Goal: Information Seeking & Learning: Learn about a topic

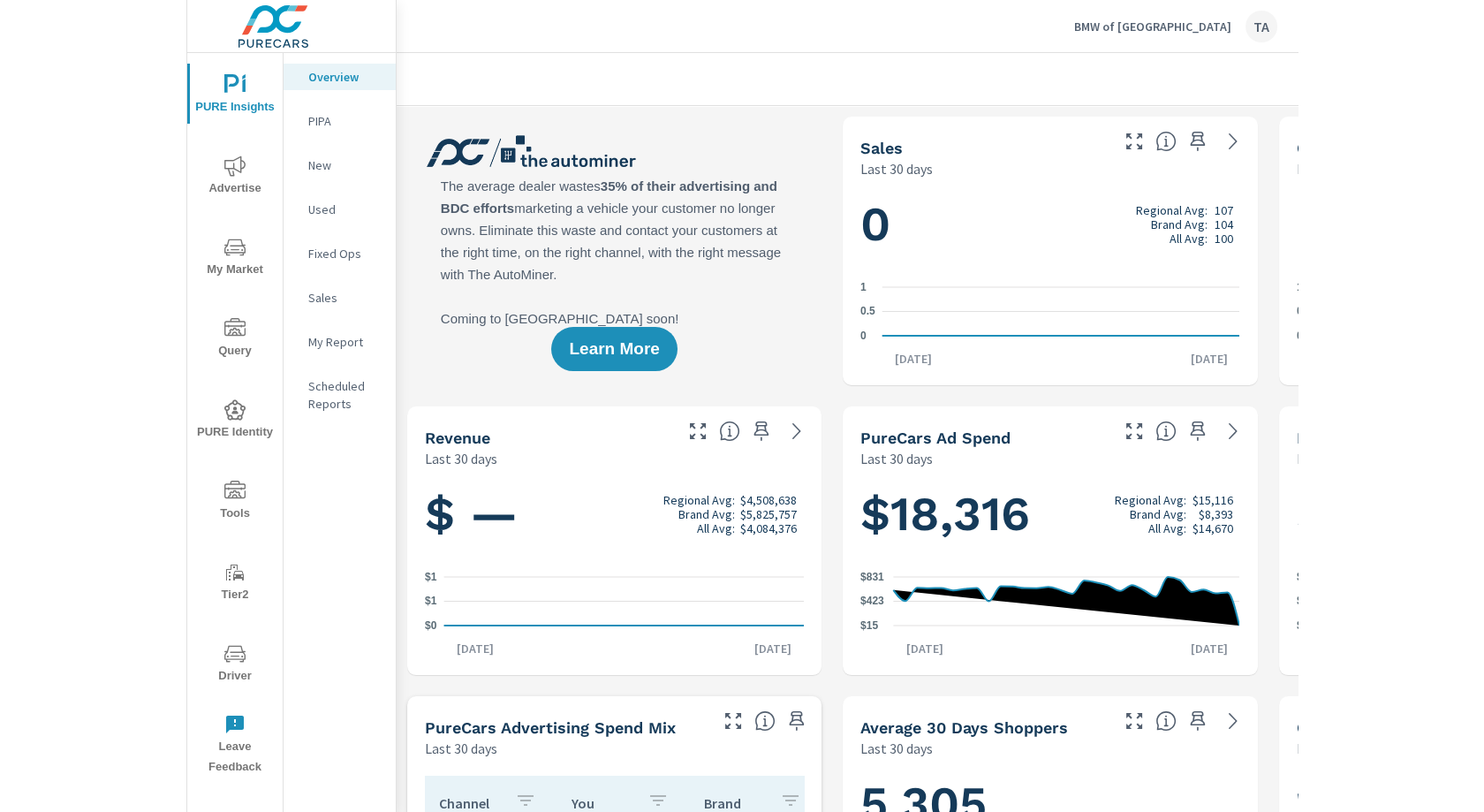
scroll to position [66, 0]
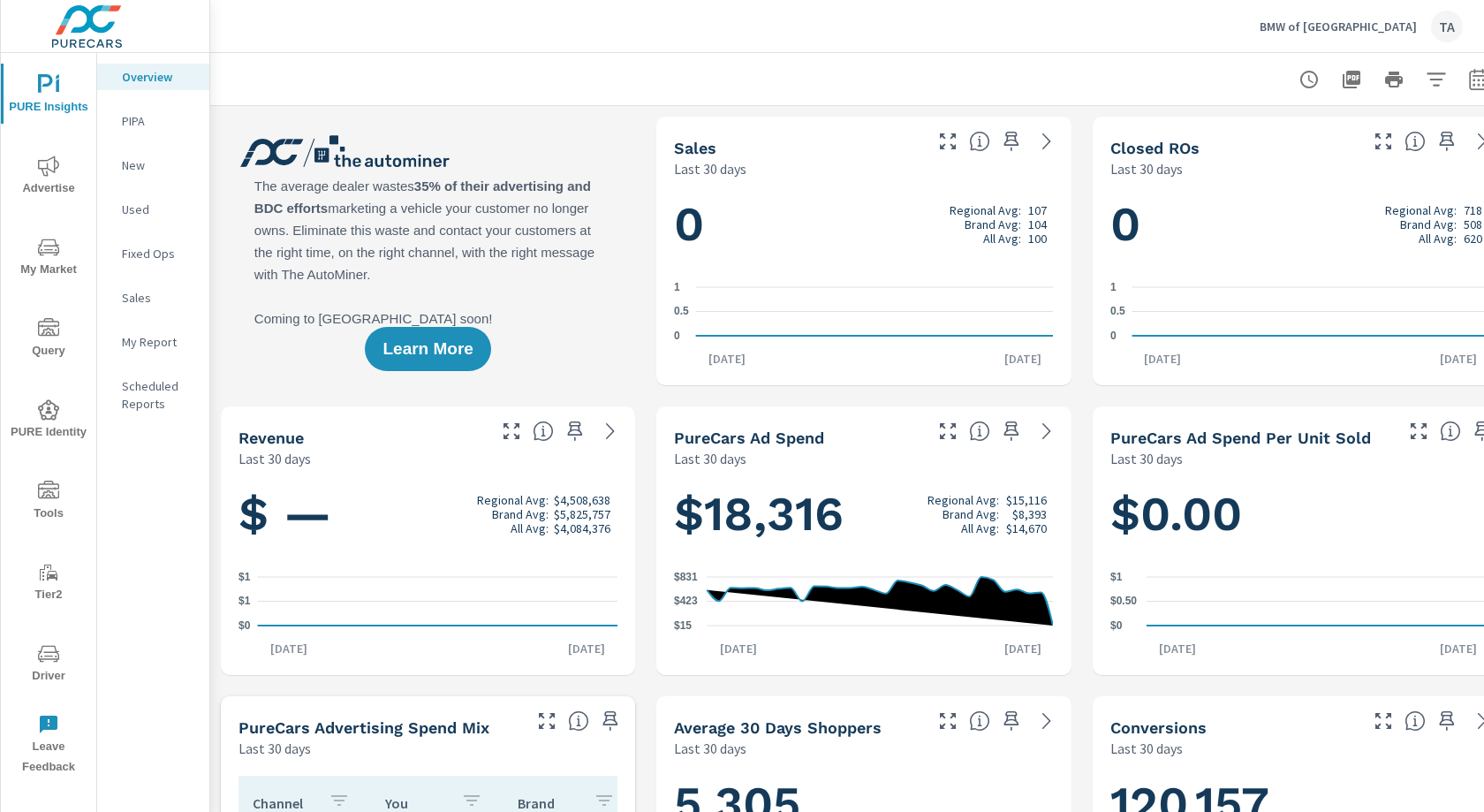
scroll to position [0, 33]
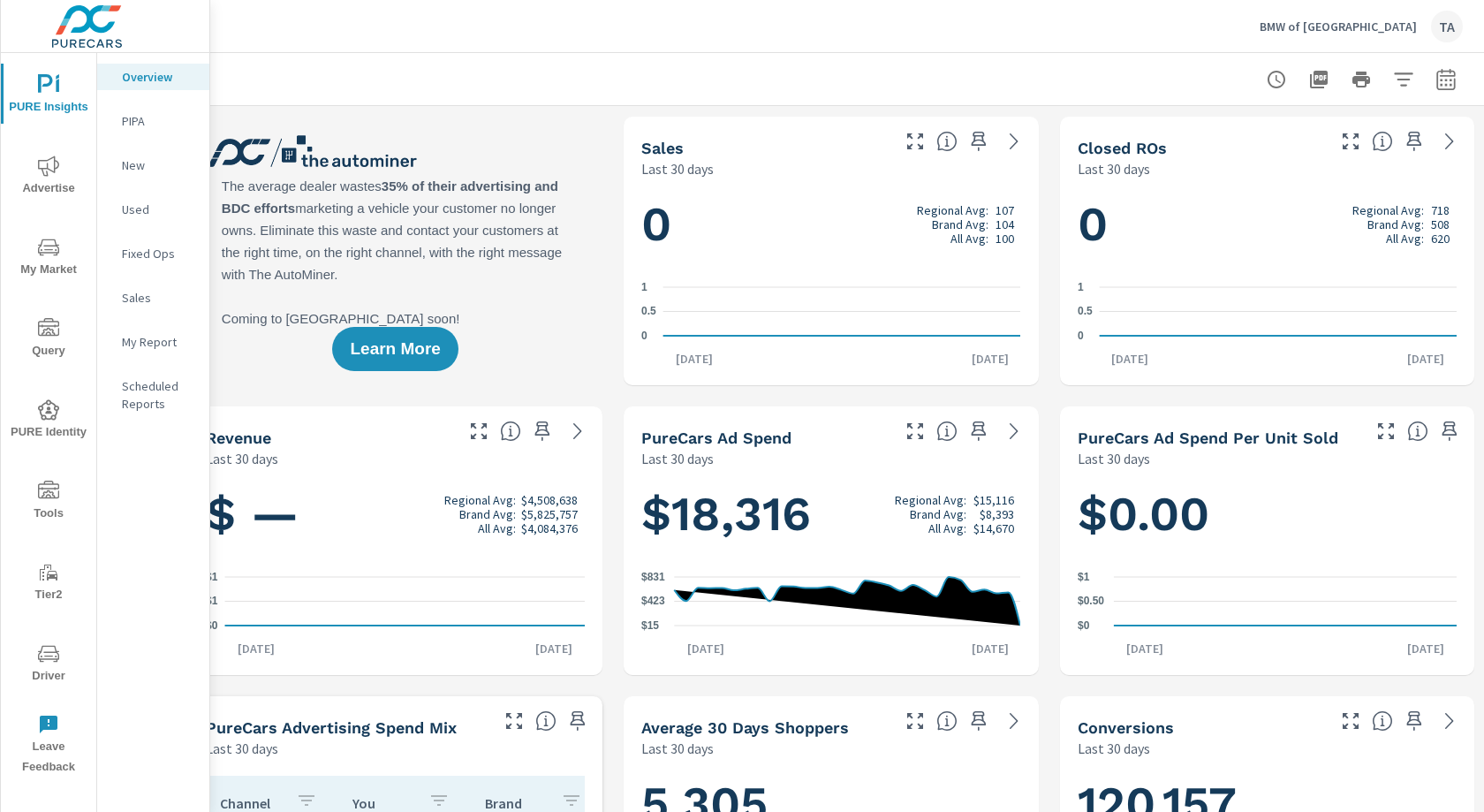
click at [1112, 84] on icon "button" at bounding box center [1404, 79] width 21 height 21
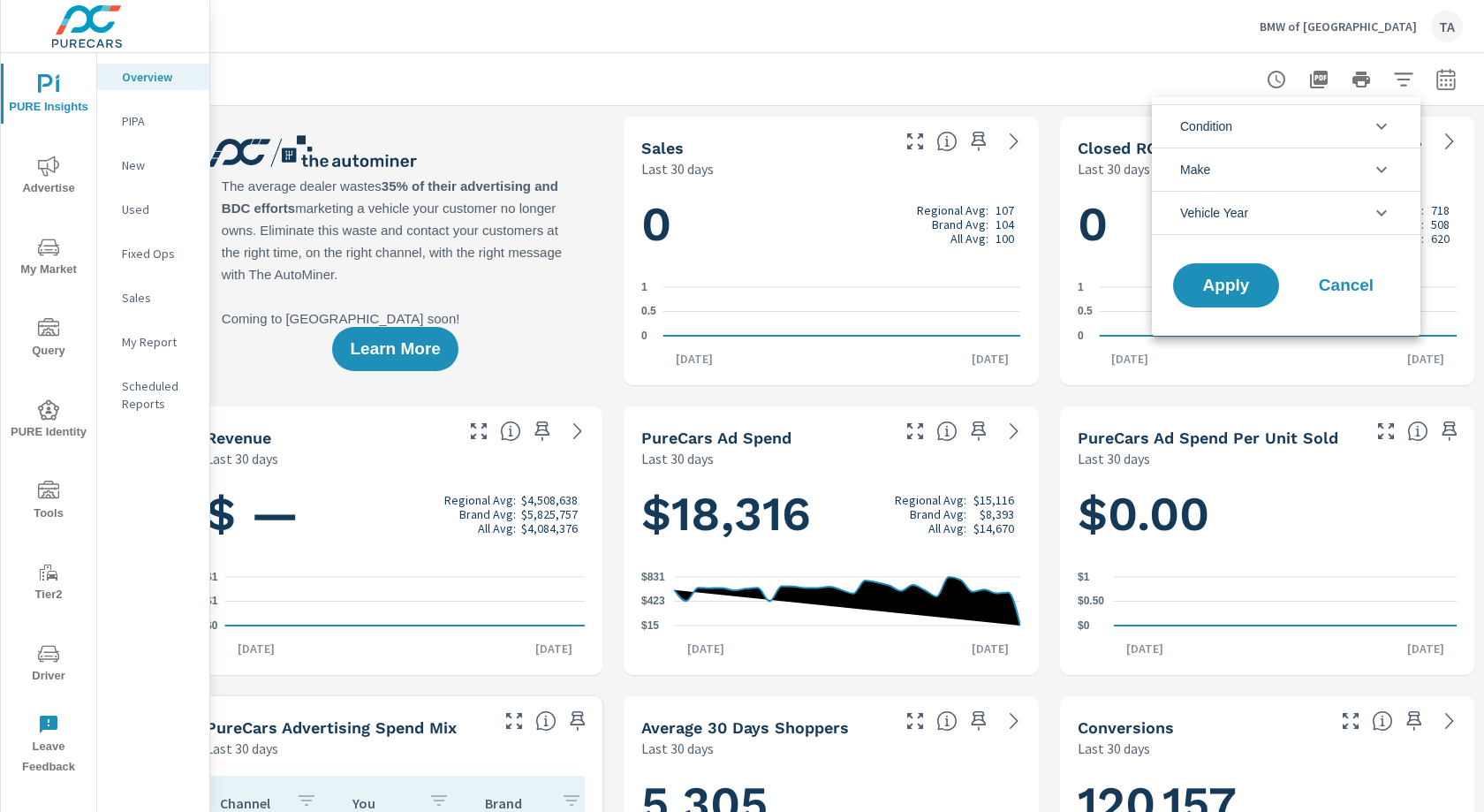
click at [1112, 84] on div at bounding box center [742, 406] width 1484 height 812
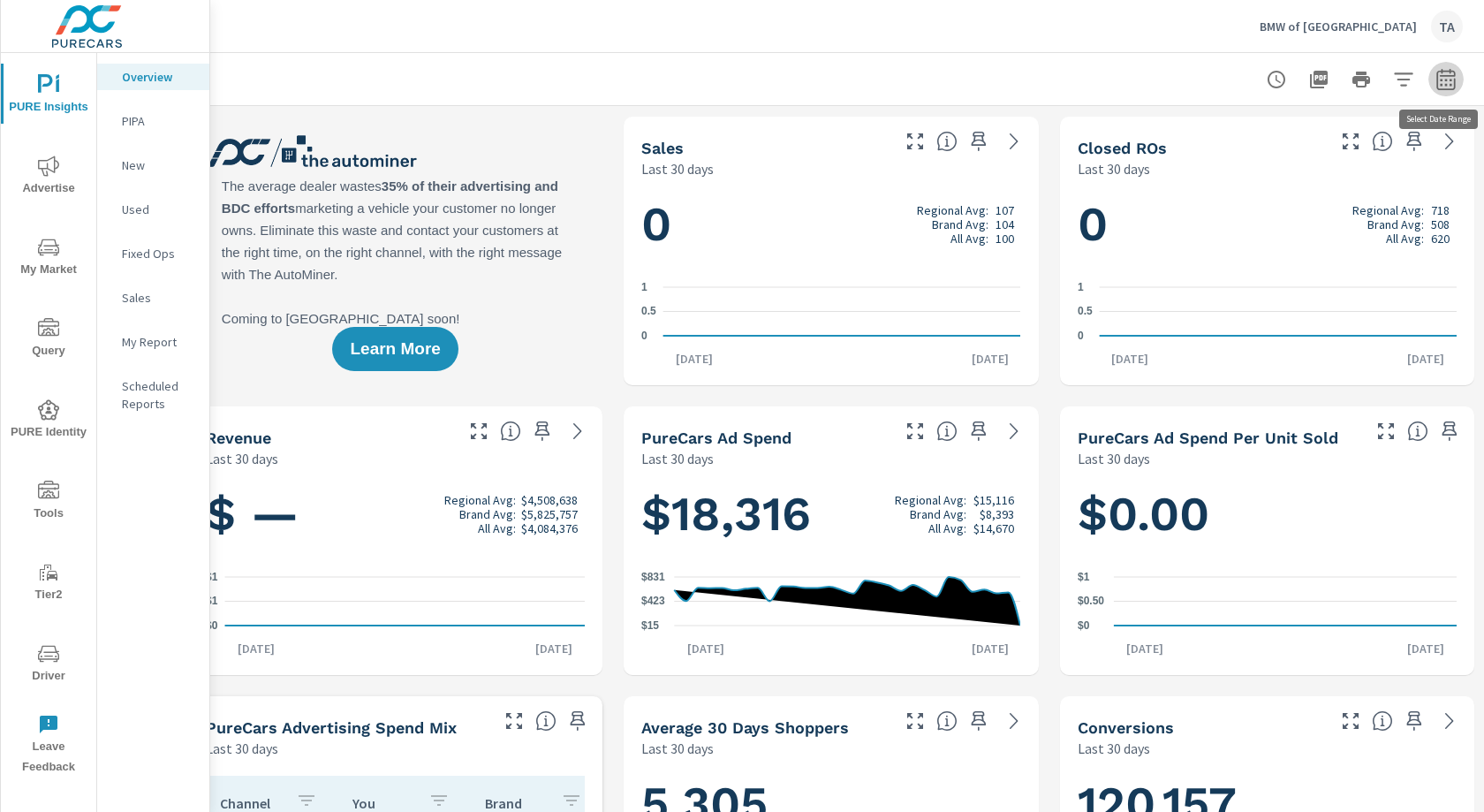
click at [1112, 79] on icon "button" at bounding box center [1446, 81] width 11 height 7
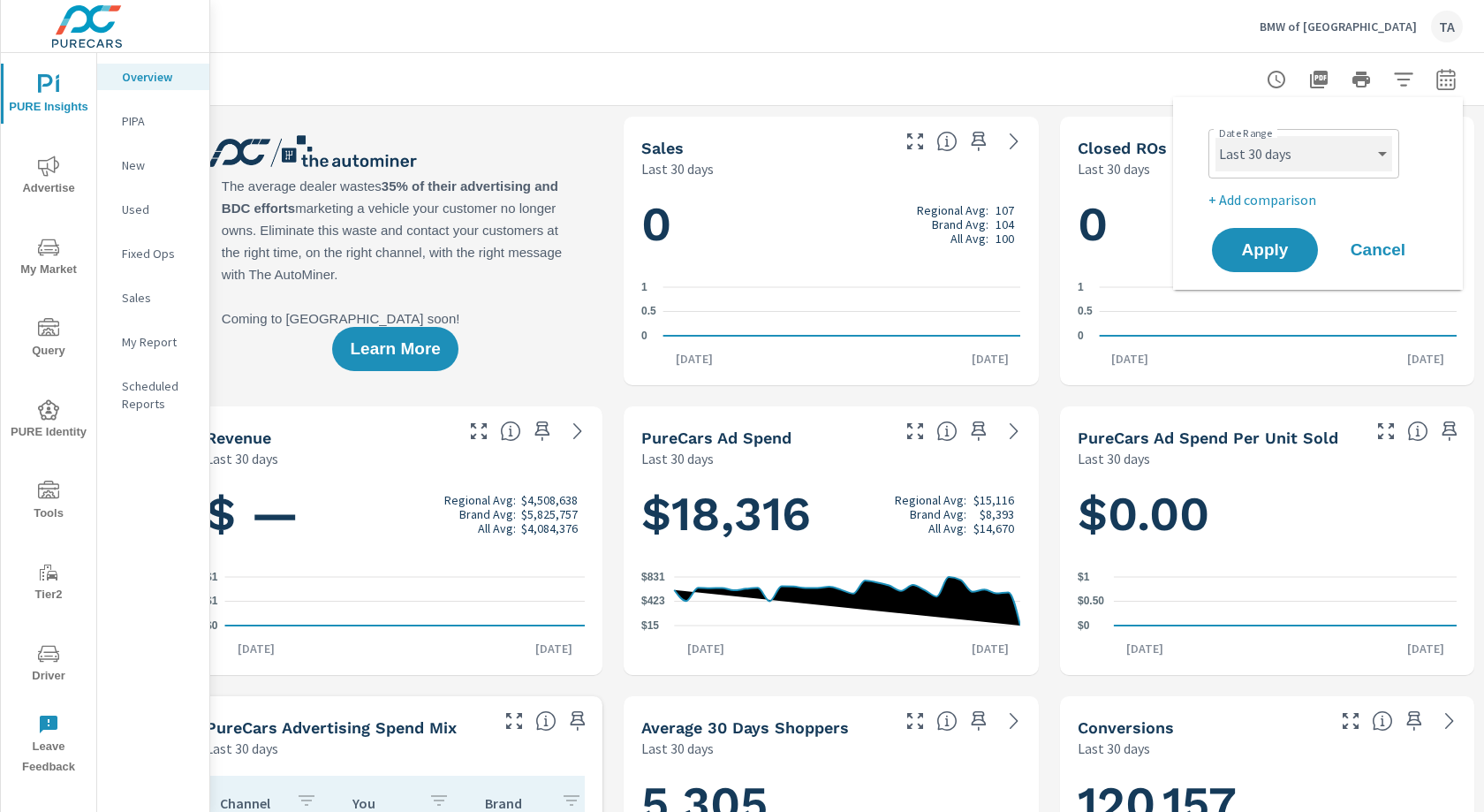
click at [1112, 149] on select "Custom [DATE] Last week Last 7 days Last 14 days Last 30 days Last 45 days Last…" at bounding box center [1304, 153] width 177 height 35
click at [1112, 136] on select "Custom [DATE] Last week Last 7 days Last 14 days Last 30 days Last 45 days Last…" at bounding box center [1304, 153] width 177 height 35
select select "Last month"
click at [1112, 262] on button "Apply" at bounding box center [1265, 250] width 110 height 46
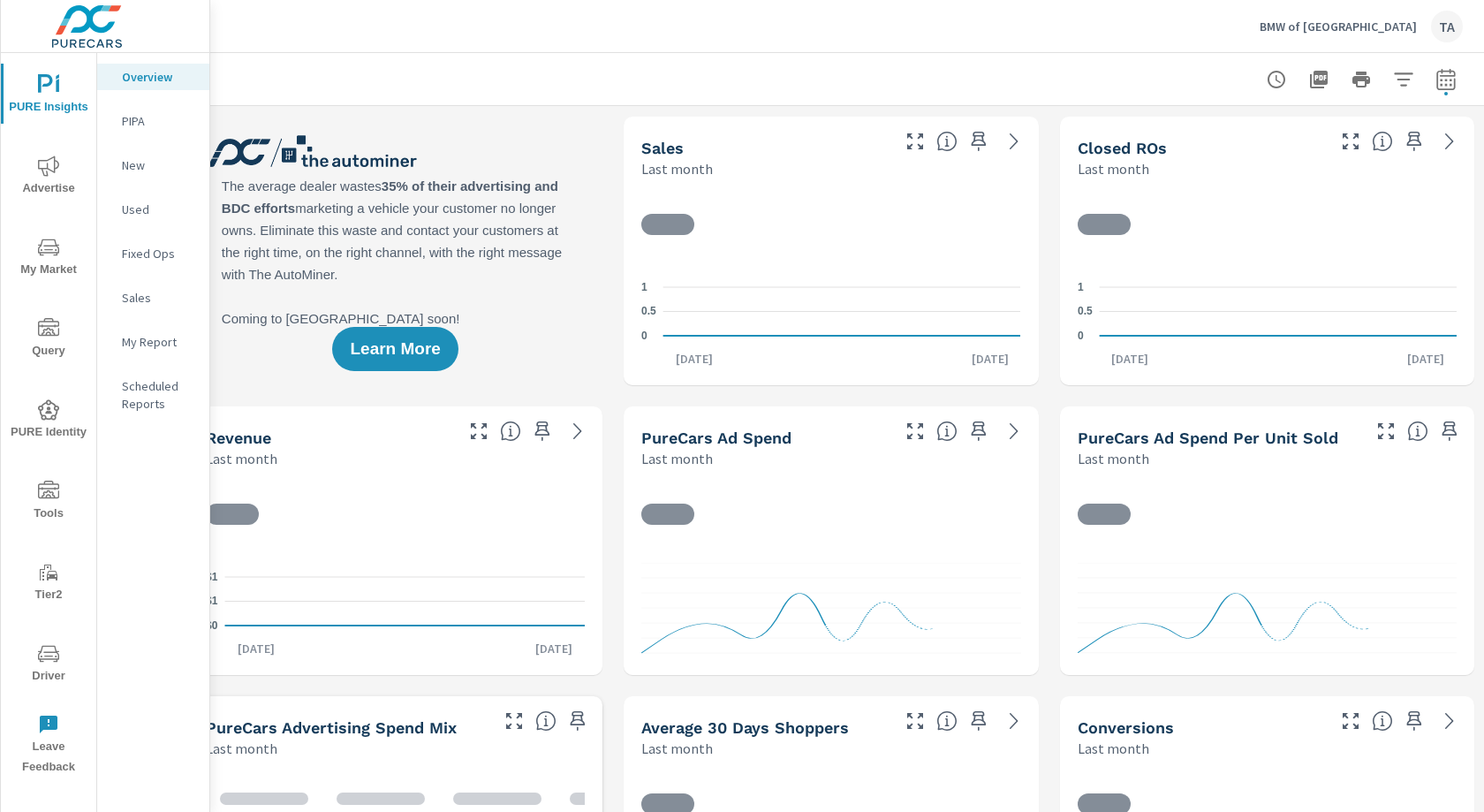
scroll to position [66, 0]
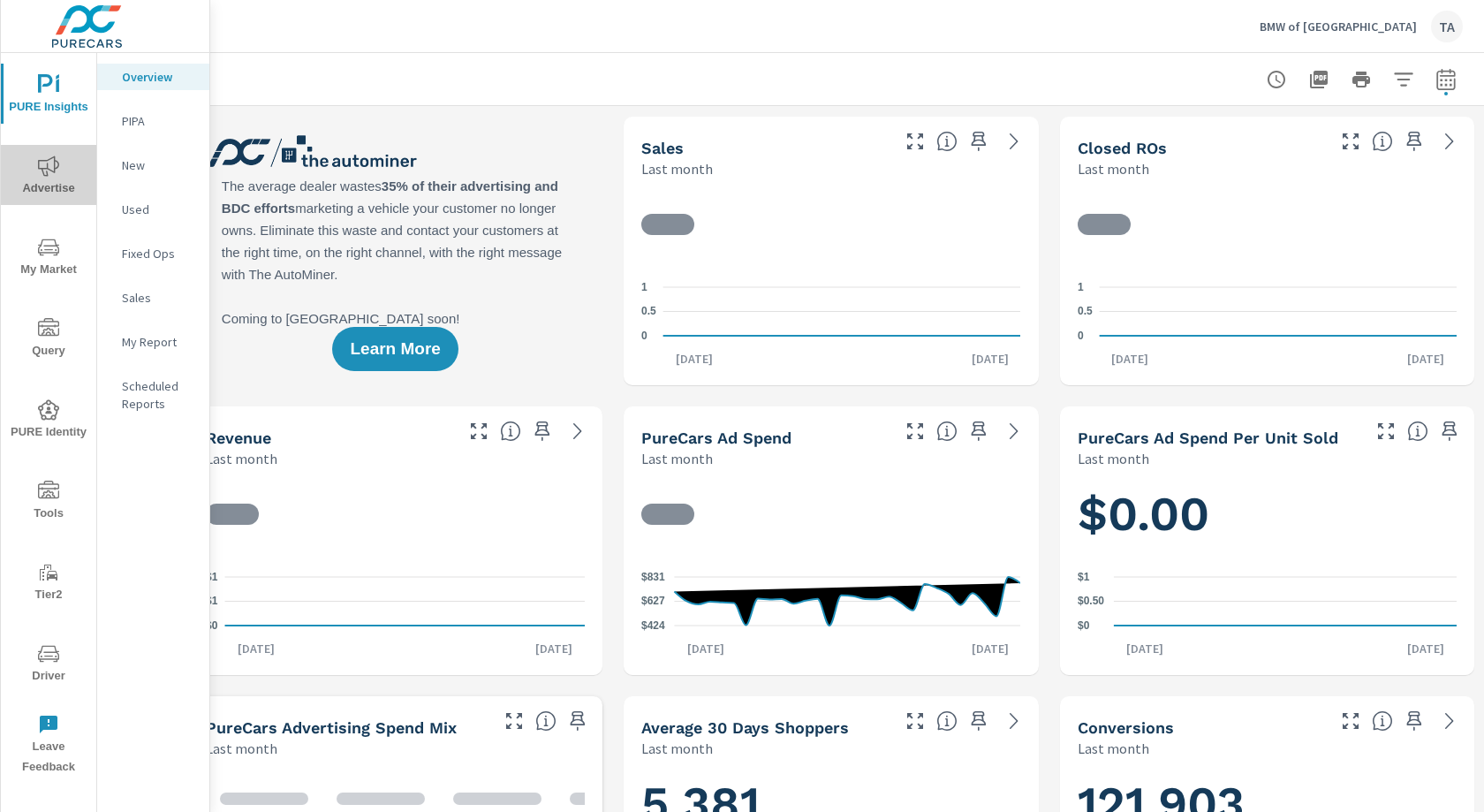
click at [40, 172] on icon "nav menu" at bounding box center [49, 166] width 21 height 21
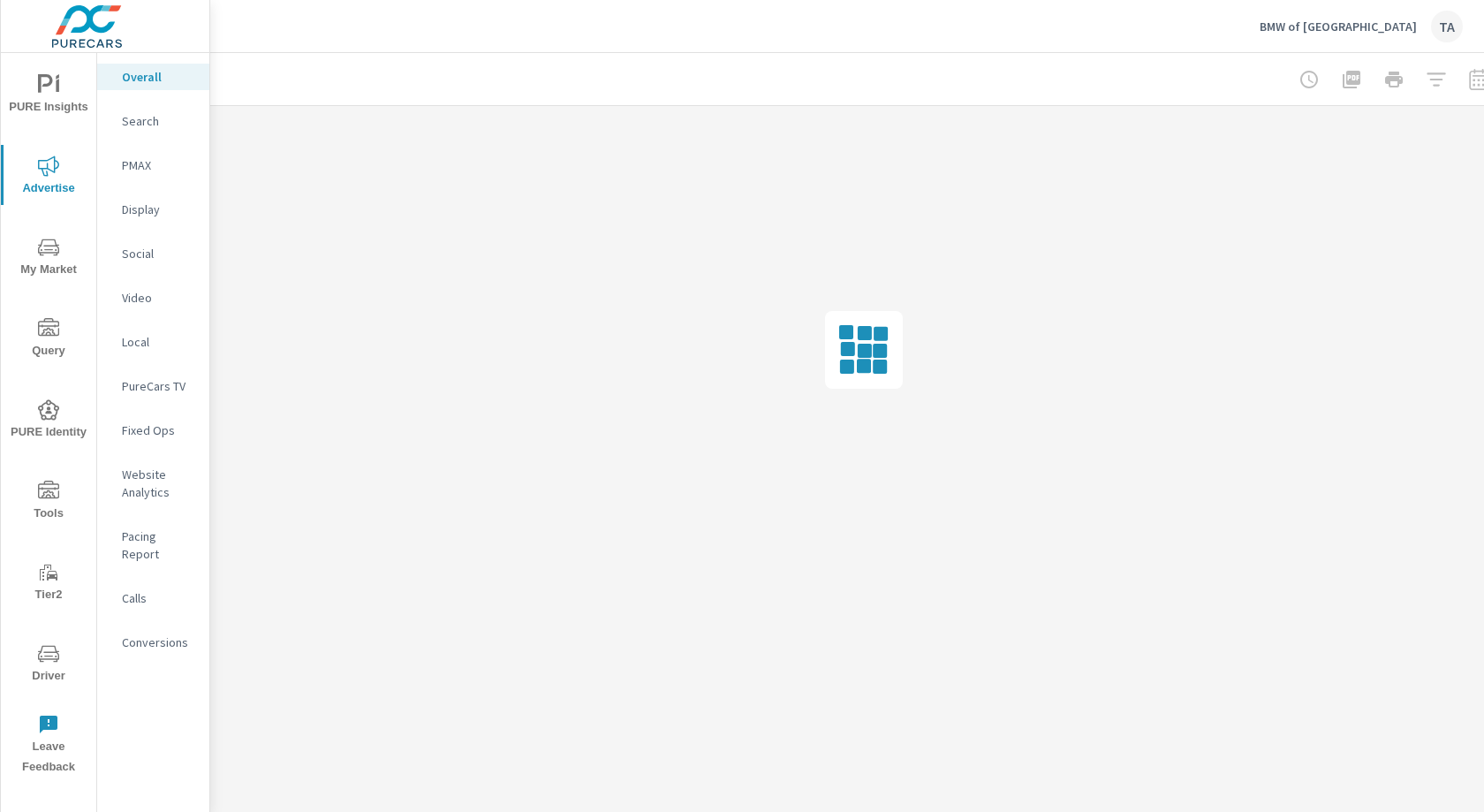
click at [42, 259] on span "My Market" at bounding box center [48, 257] width 85 height 43
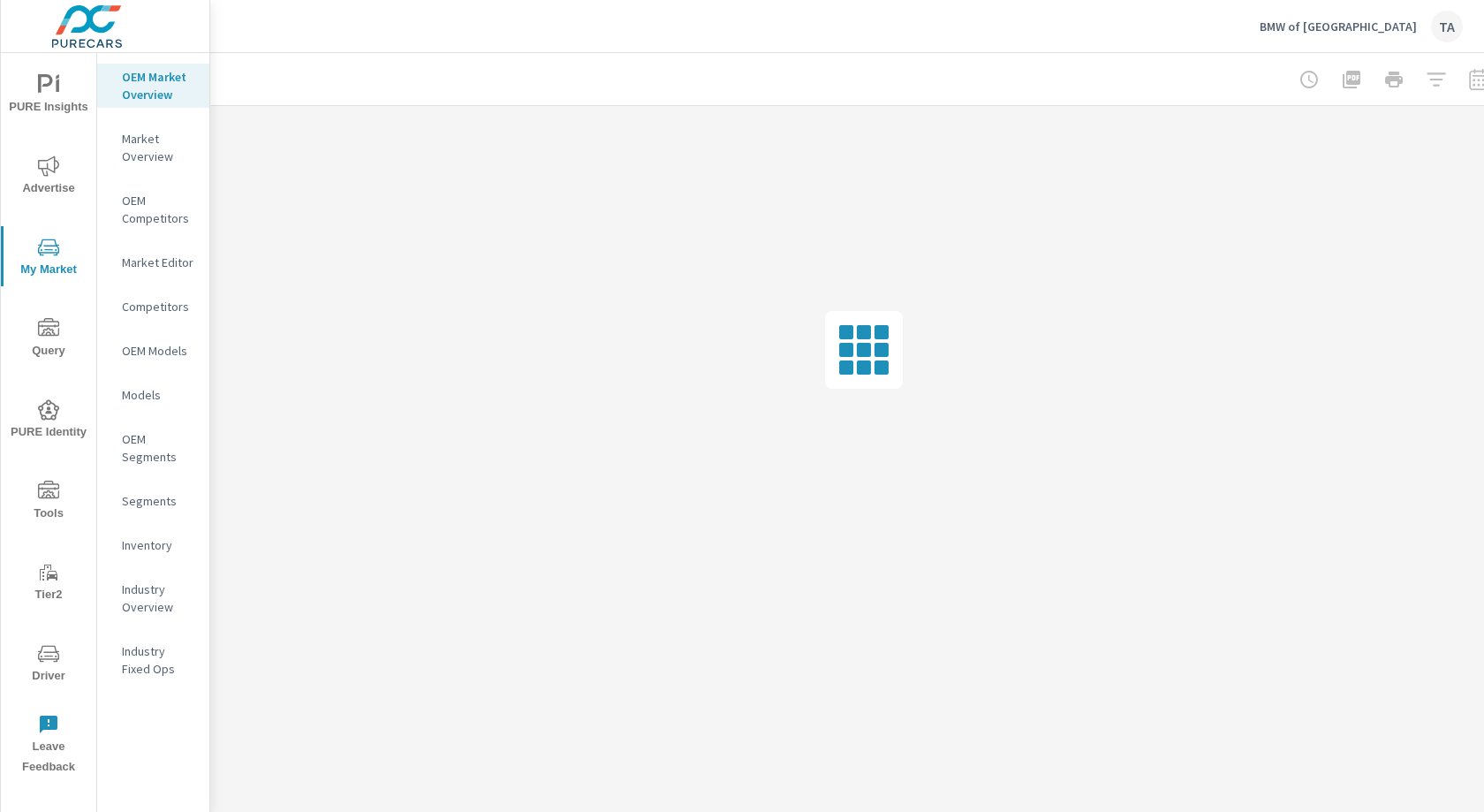
click at [150, 537] on p "Inventory" at bounding box center [158, 545] width 74 height 17
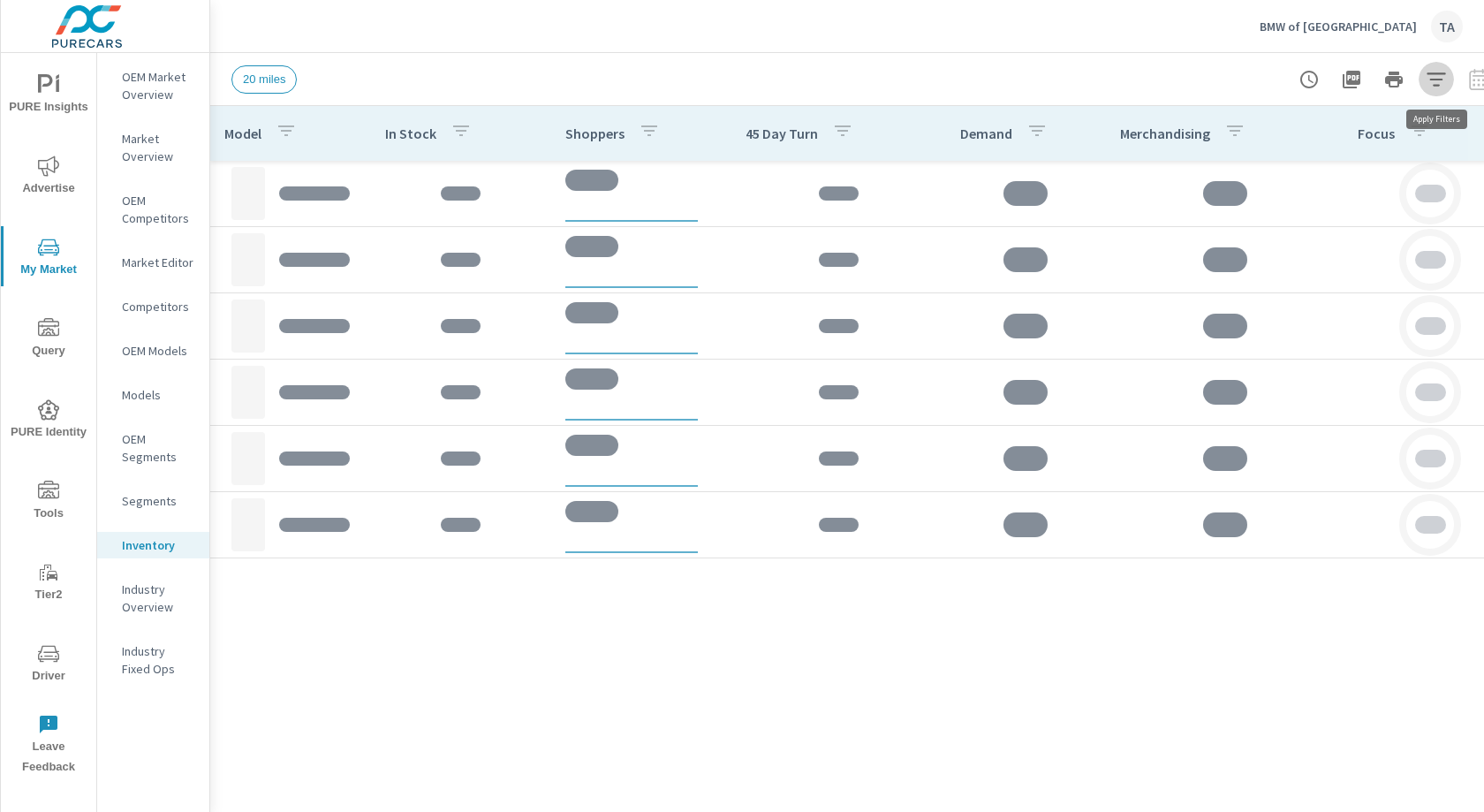
click at [1112, 80] on icon "button" at bounding box center [1436, 79] width 21 height 21
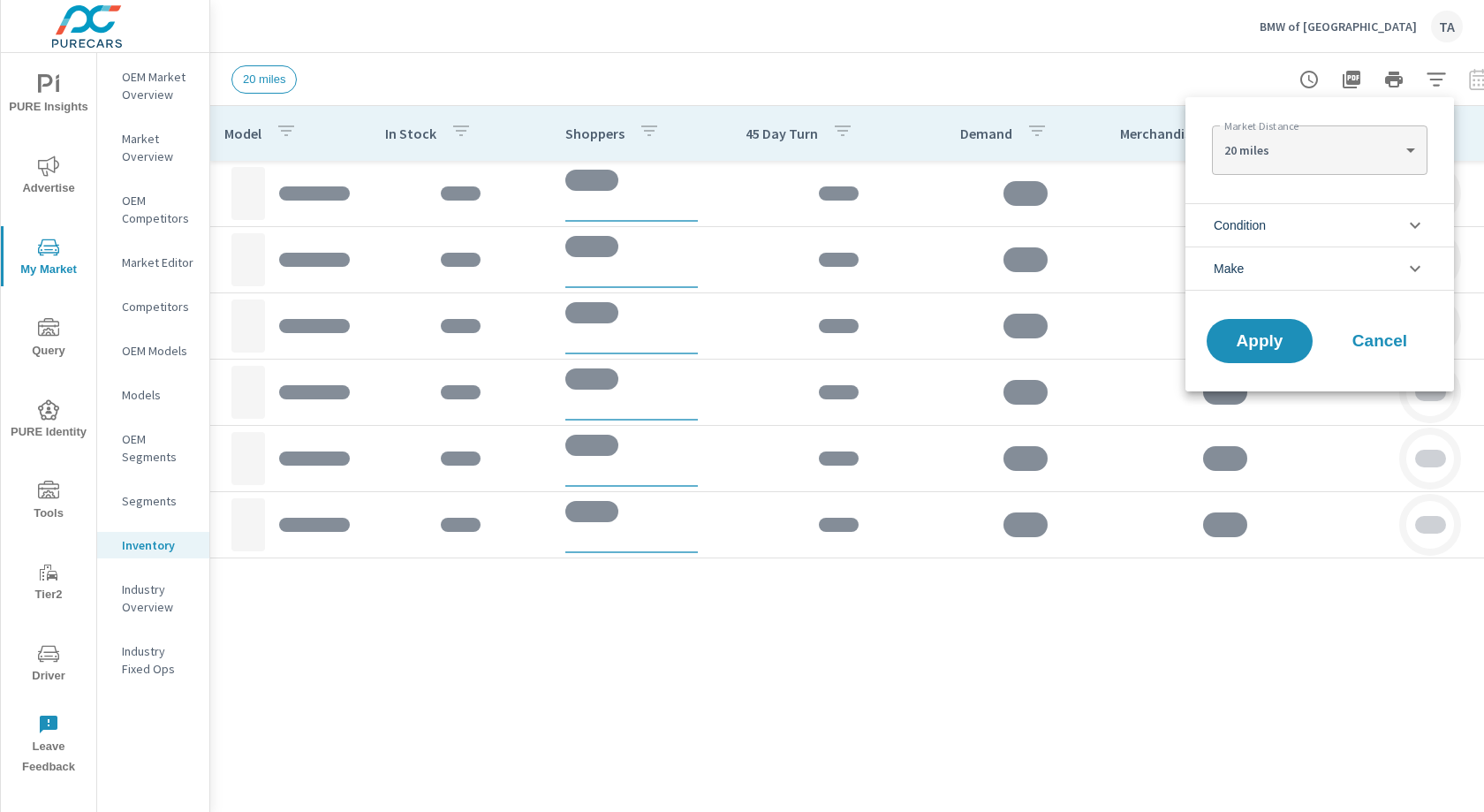
click at [1112, 167] on body "PURE Insights Advertise My Market Query PURE Identity Tools Tier2 Driver Leave …" at bounding box center [742, 406] width 1484 height 812
click at [1112, 124] on div at bounding box center [742, 406] width 1484 height 812
click at [1112, 215] on li "Condition" at bounding box center [1319, 224] width 269 height 43
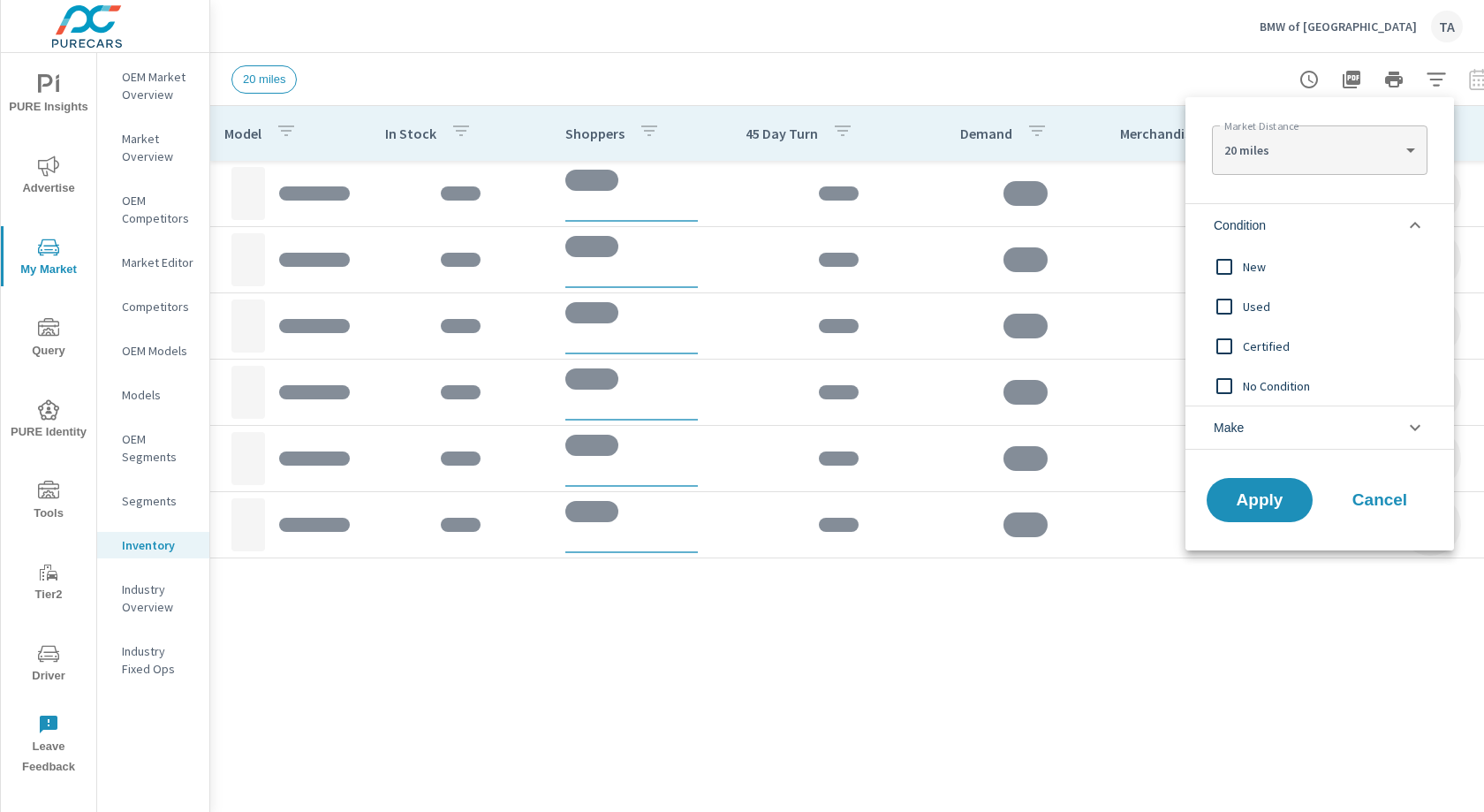
click at [1112, 271] on input "filter options" at bounding box center [1224, 266] width 37 height 37
click at [1112, 499] on span "Apply" at bounding box center [1260, 500] width 73 height 17
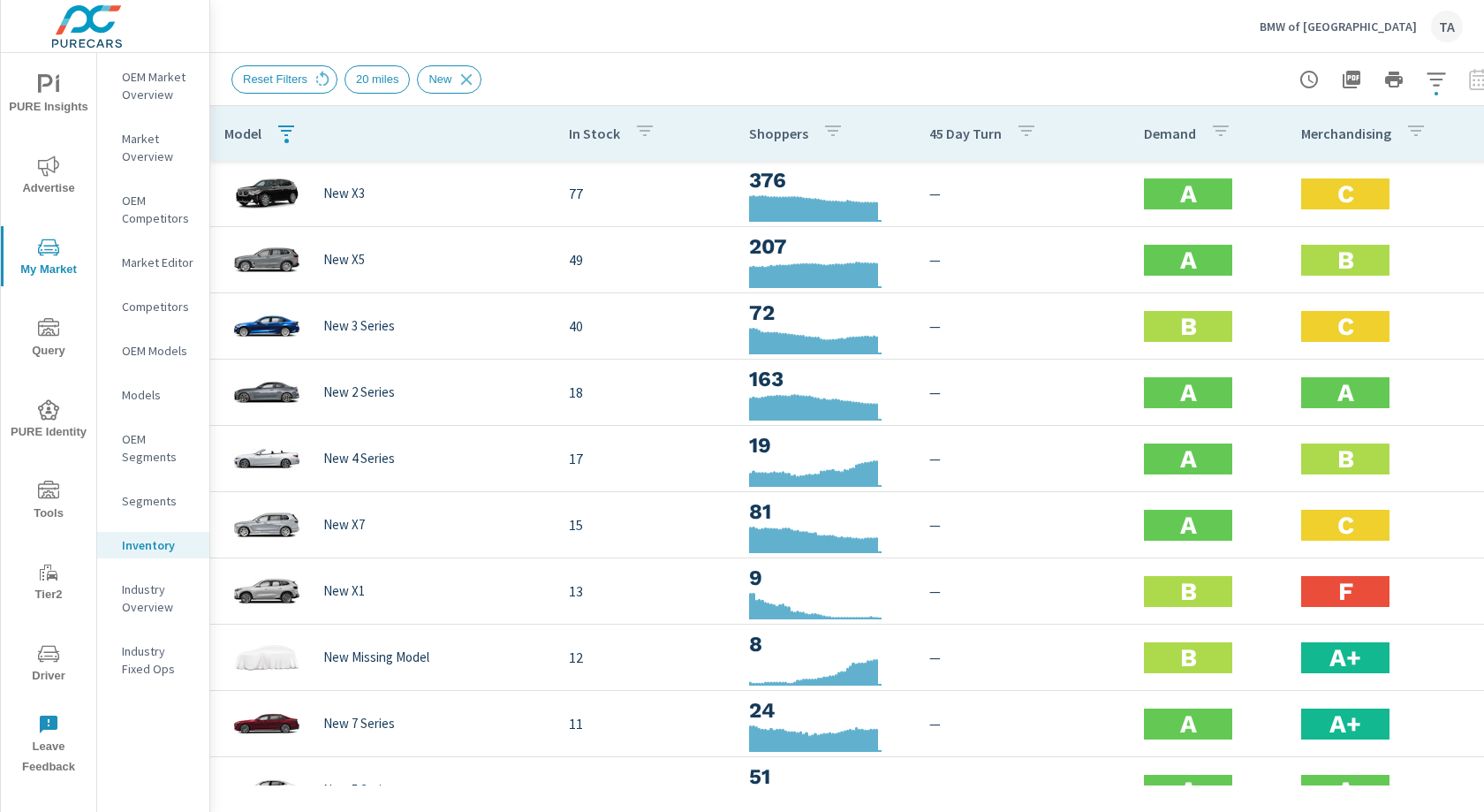
click at [1112, 127] on icon "button" at bounding box center [1221, 130] width 16 height 11
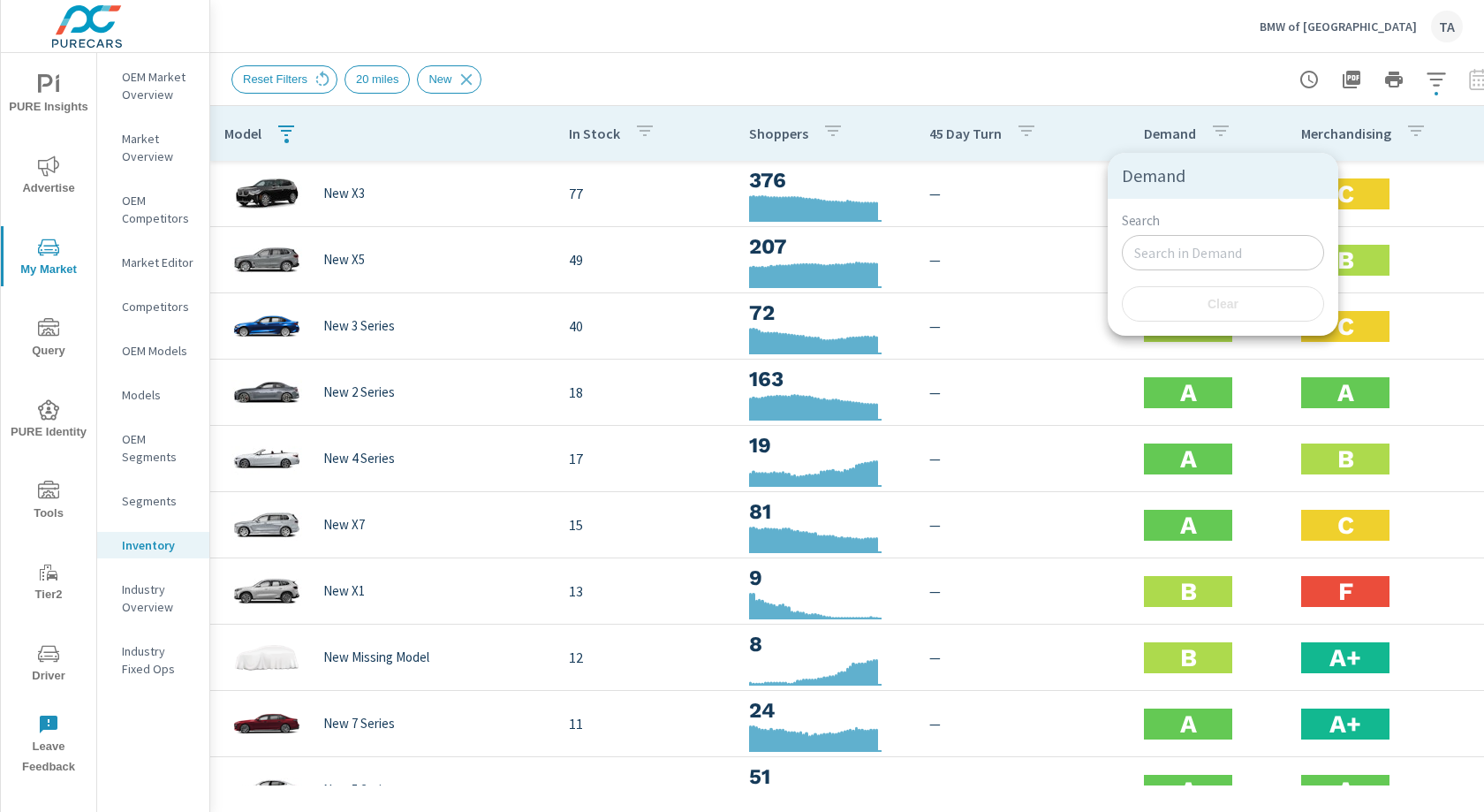
click at [1112, 97] on div at bounding box center [742, 406] width 1484 height 812
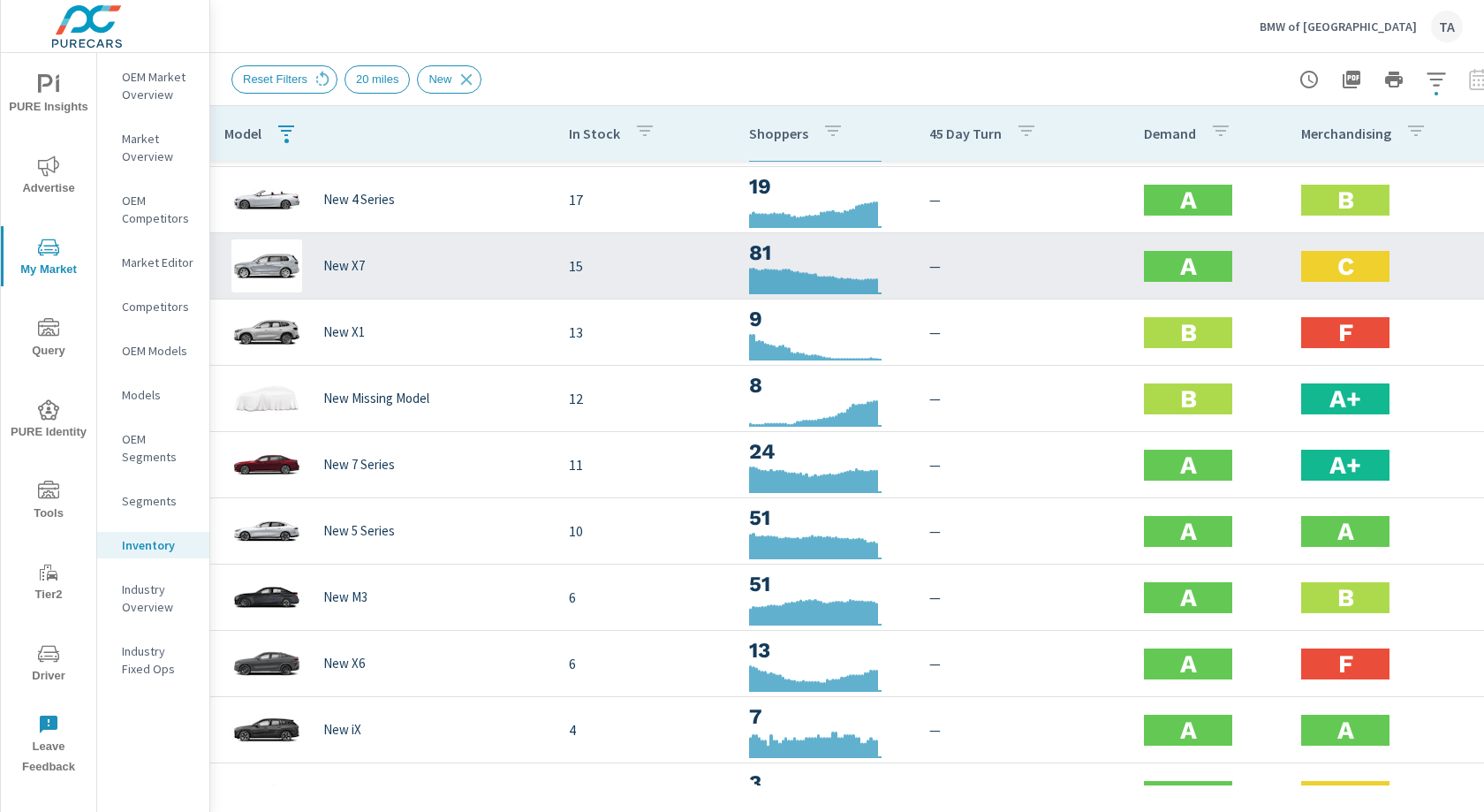
scroll to position [270, 0]
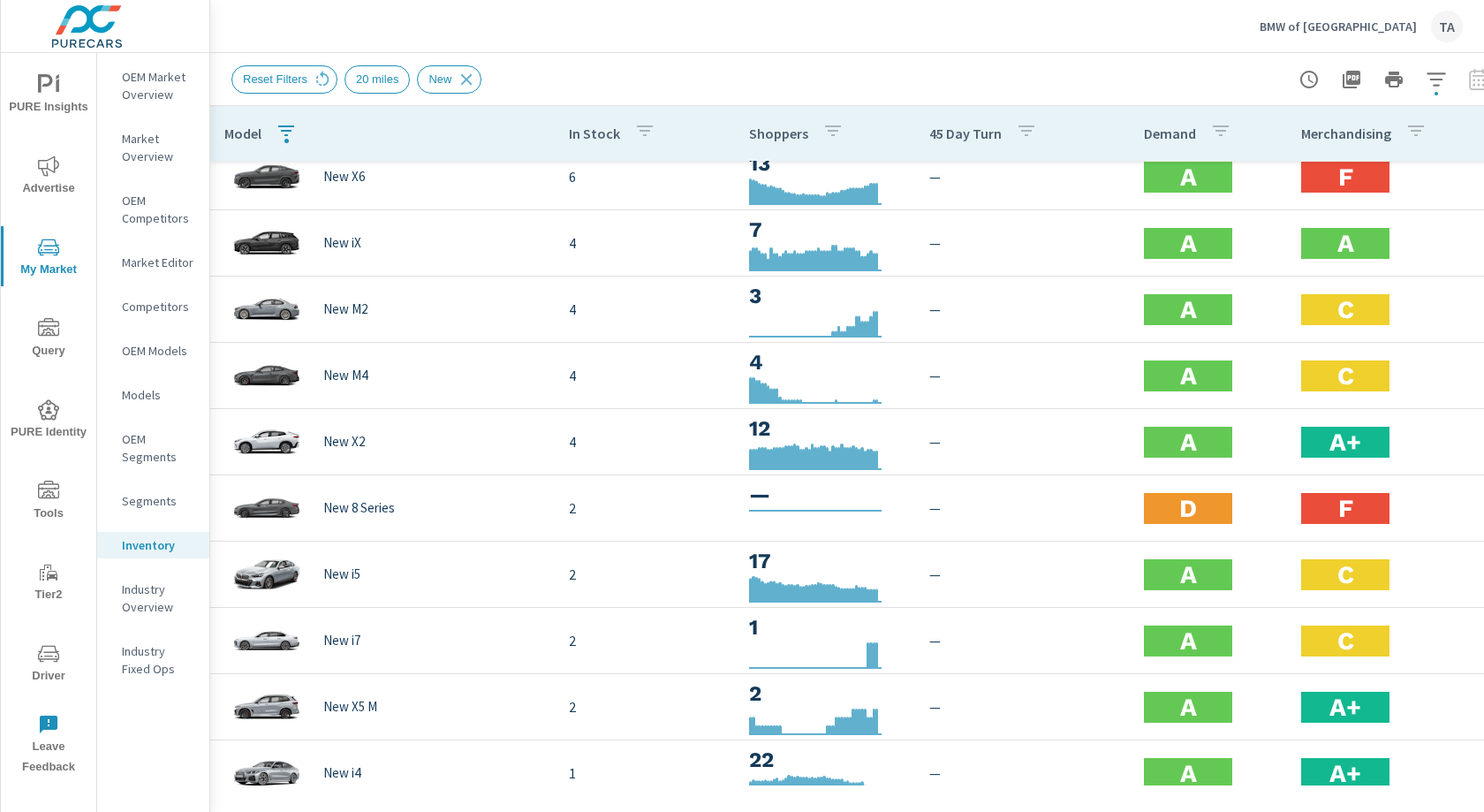
scroll to position [744, 0]
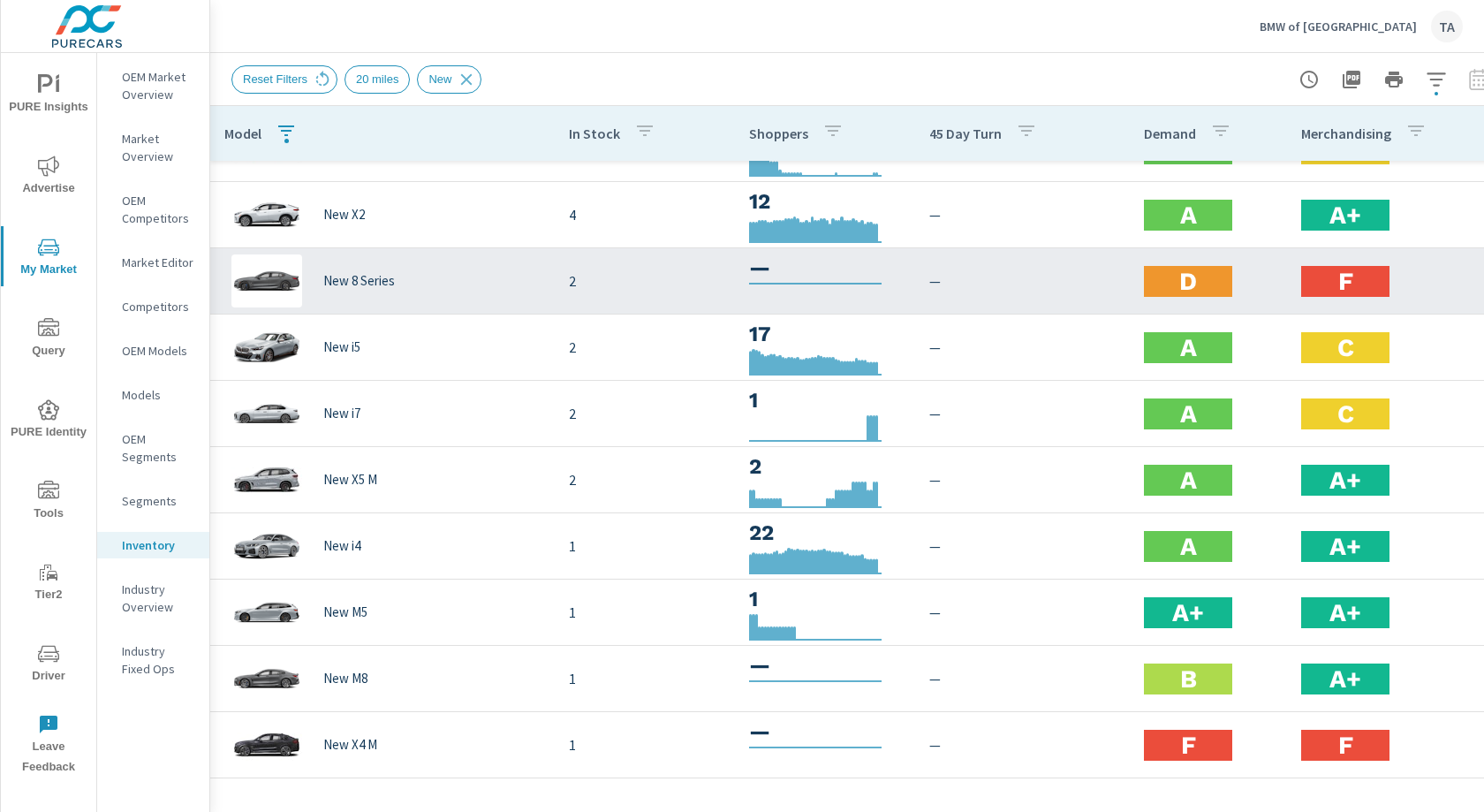
scroll to position [986, 0]
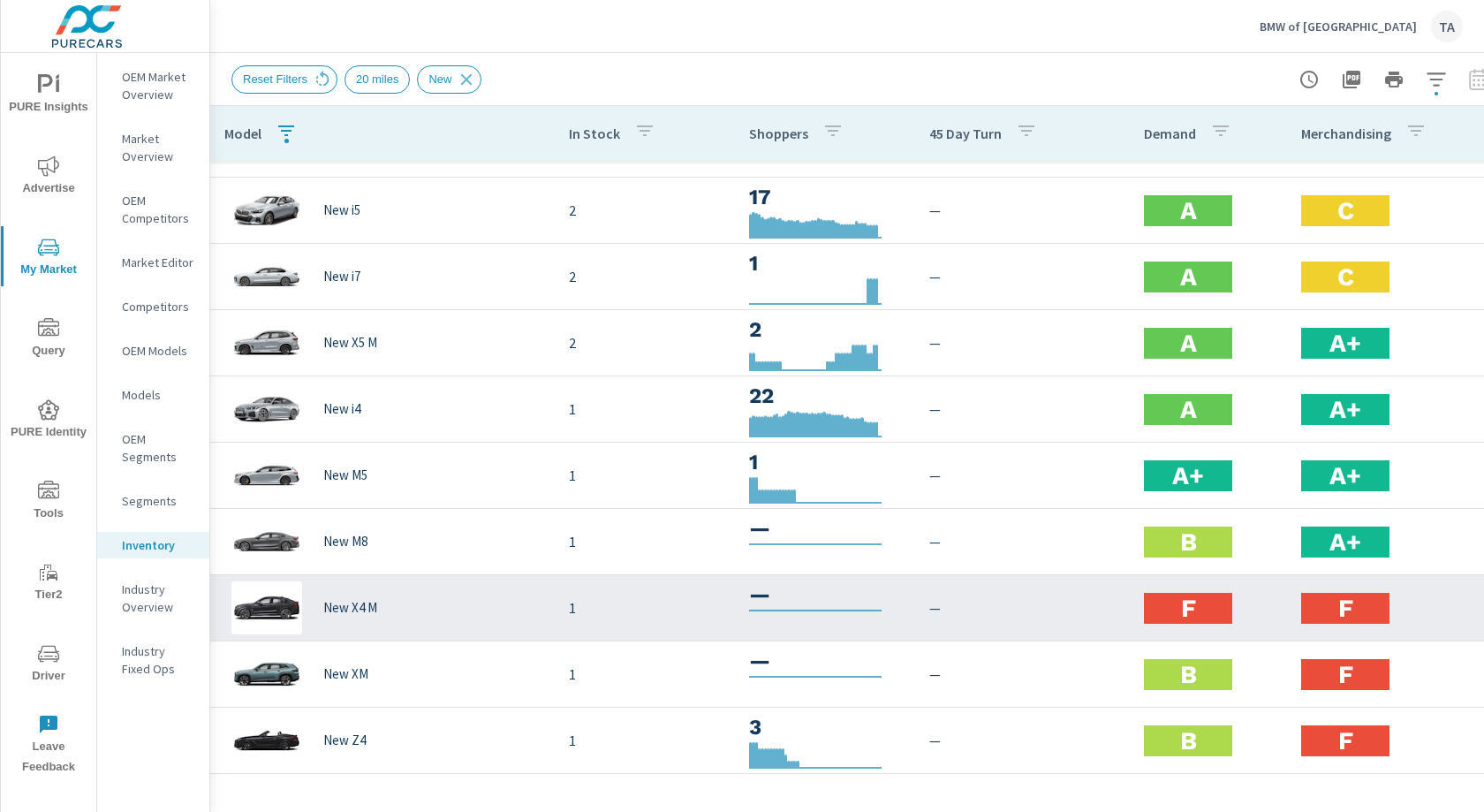
scroll to position [608, 0]
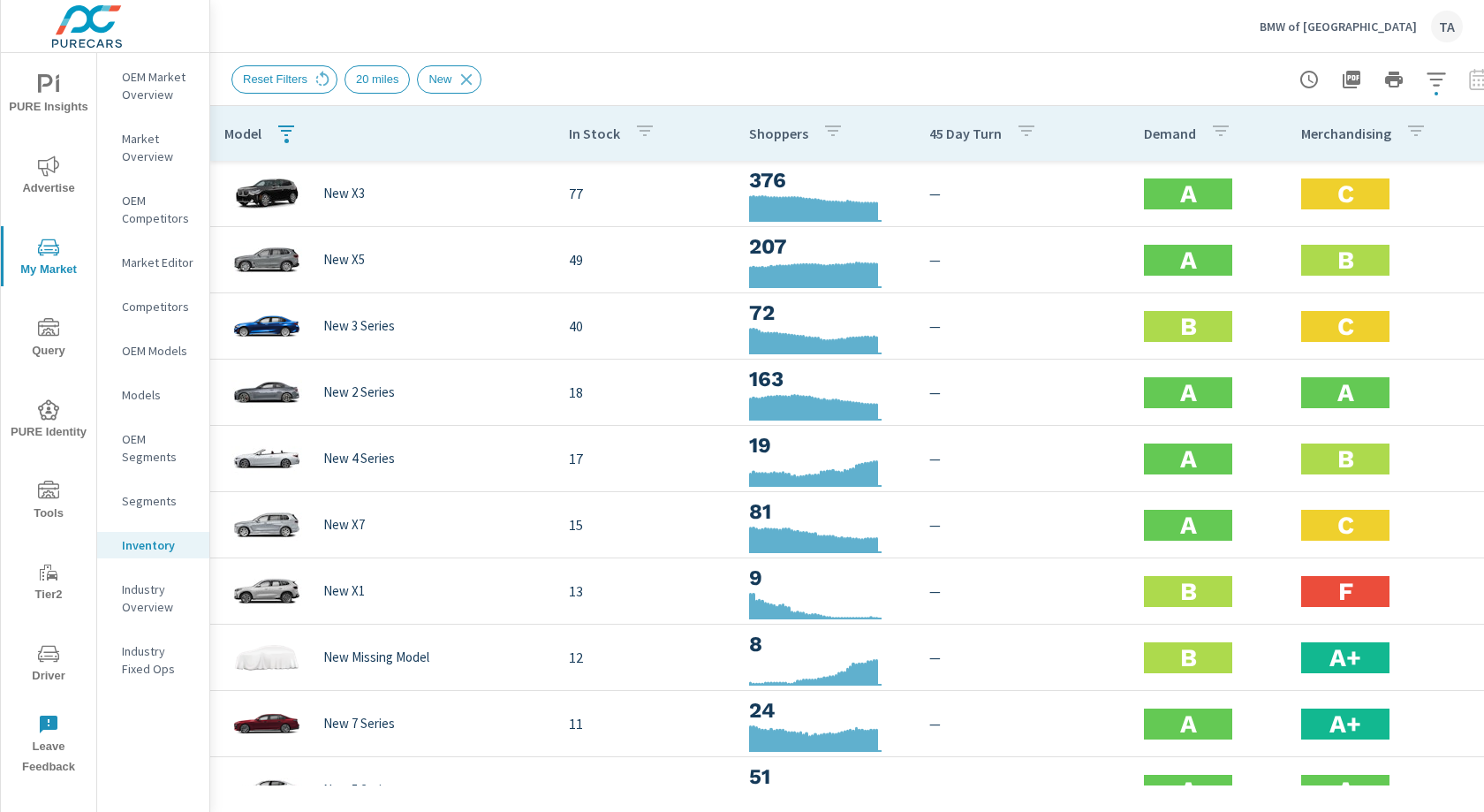
click at [1112, 135] on p "Merchandising" at bounding box center [1346, 133] width 90 height 17
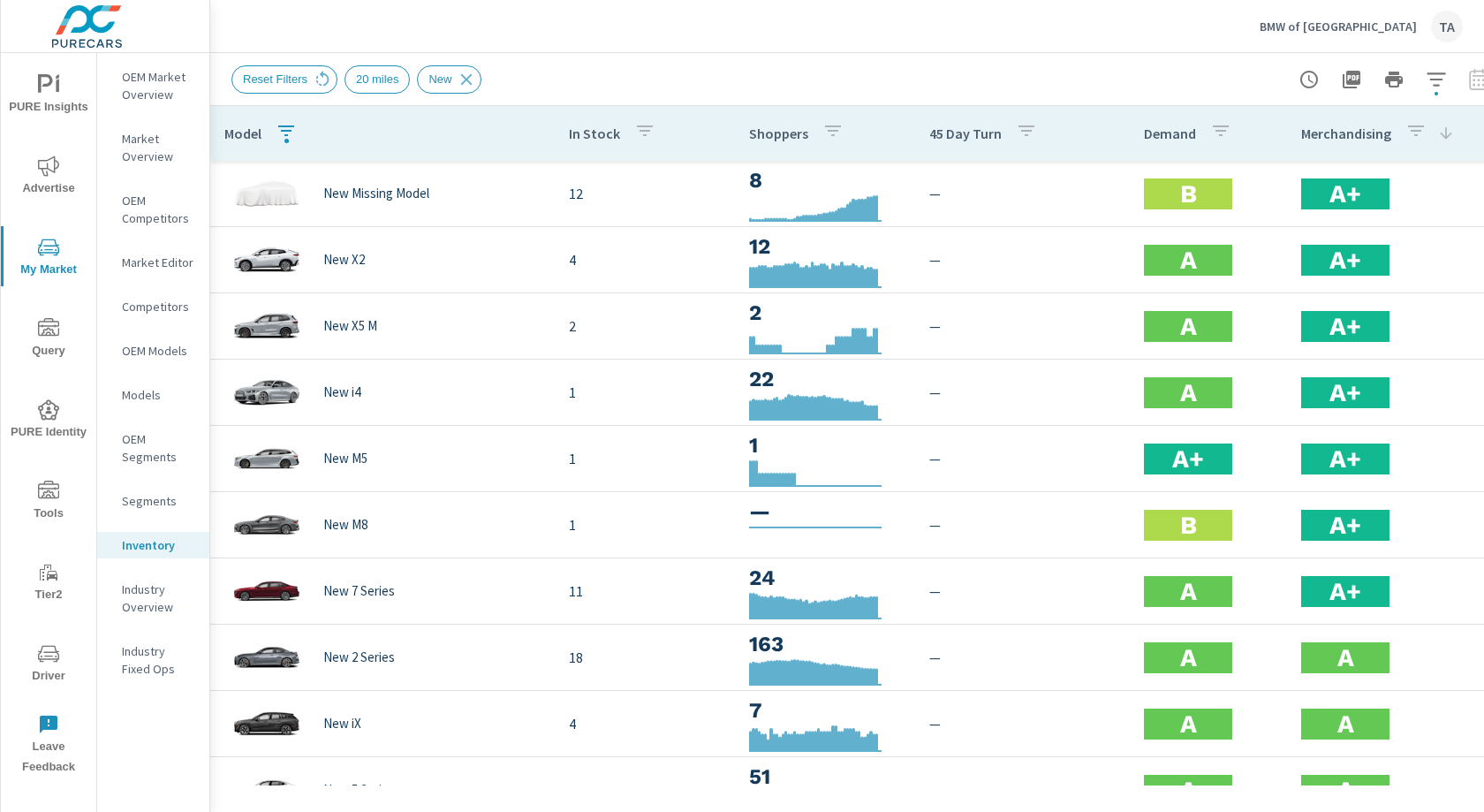
click at [1112, 126] on icon "button" at bounding box center [1416, 130] width 16 height 11
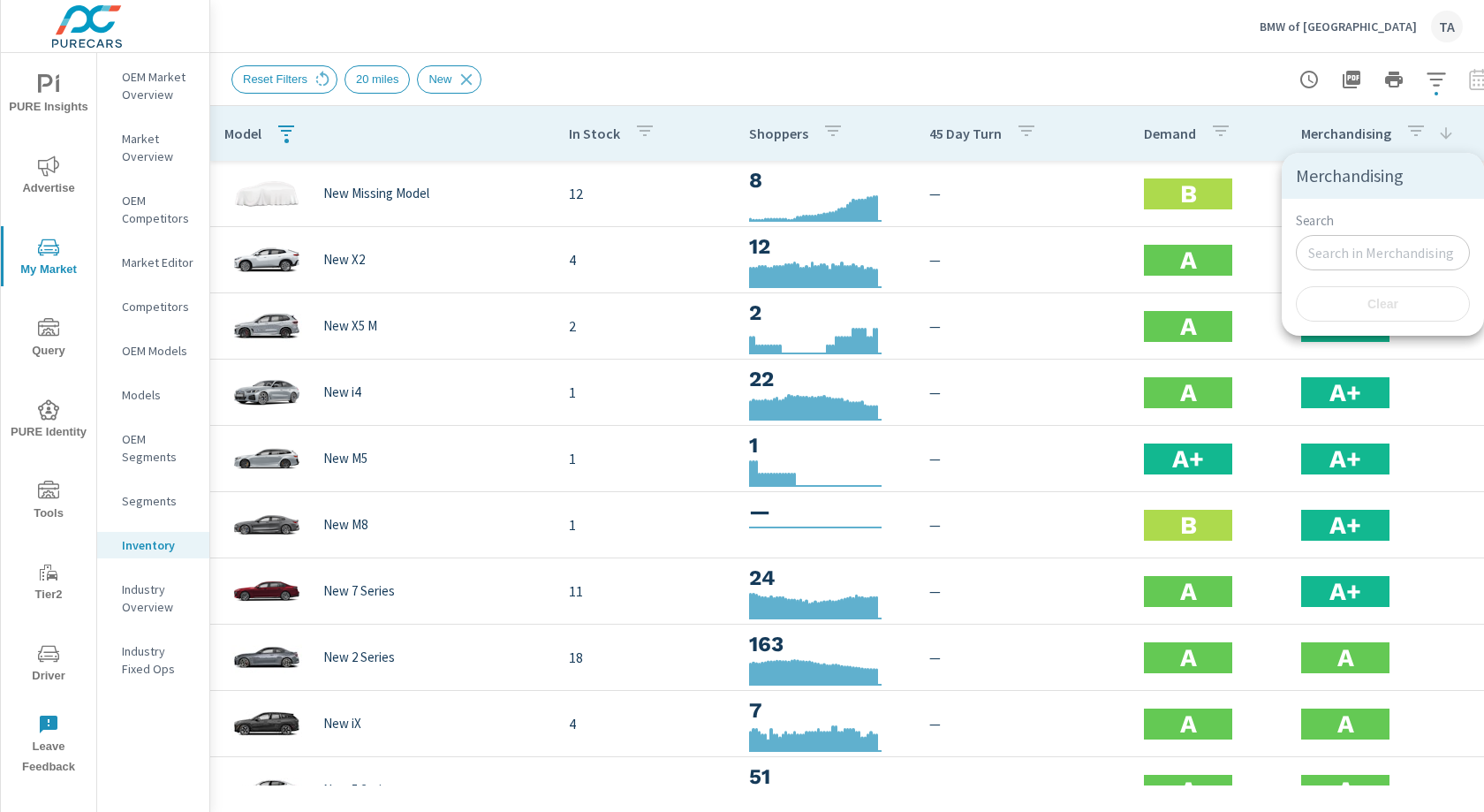
click at [1112, 127] on div at bounding box center [742, 406] width 1484 height 812
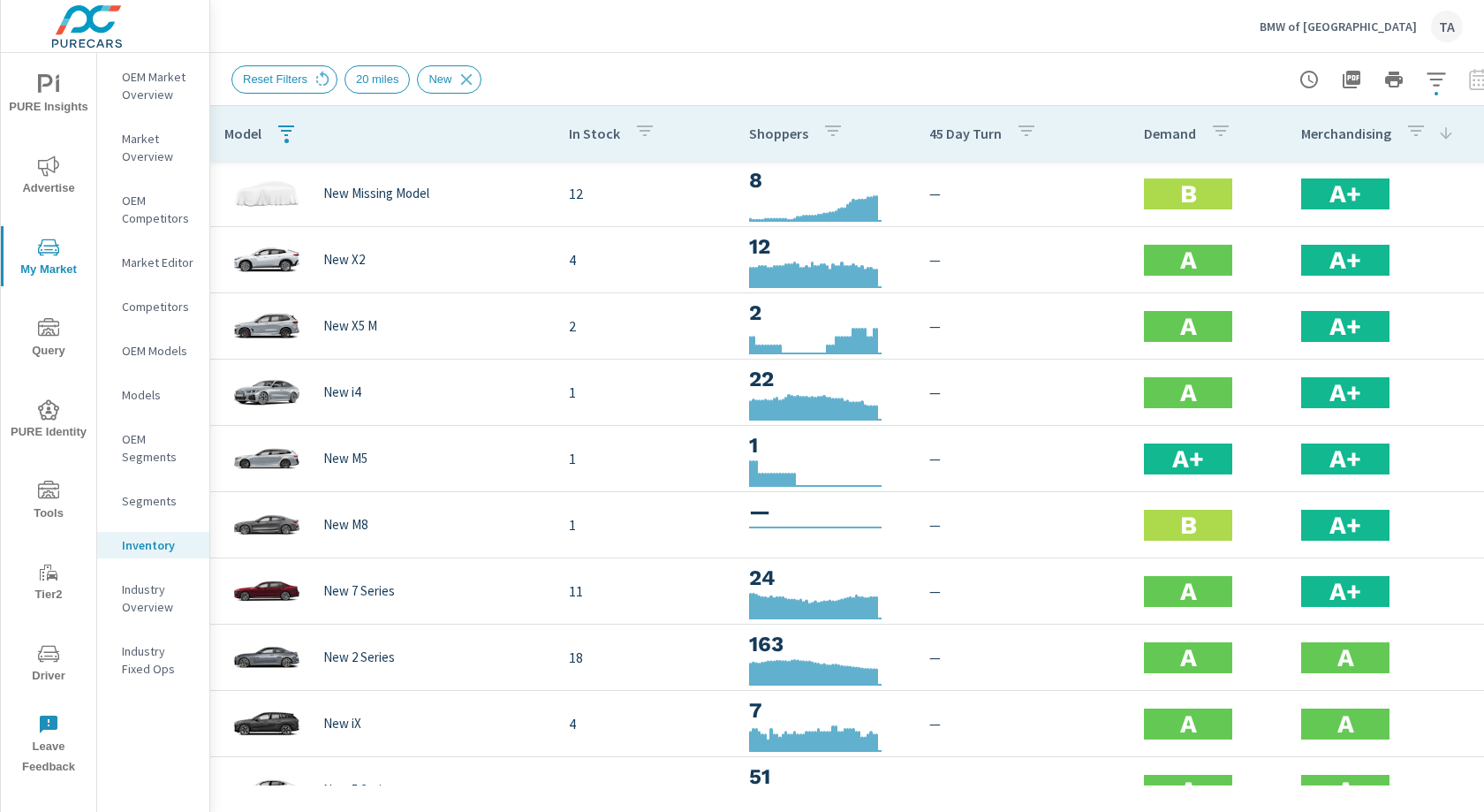
click at [1112, 133] on p "Merchandising" at bounding box center [1346, 133] width 90 height 17
